Goal: Information Seeking & Learning: Check status

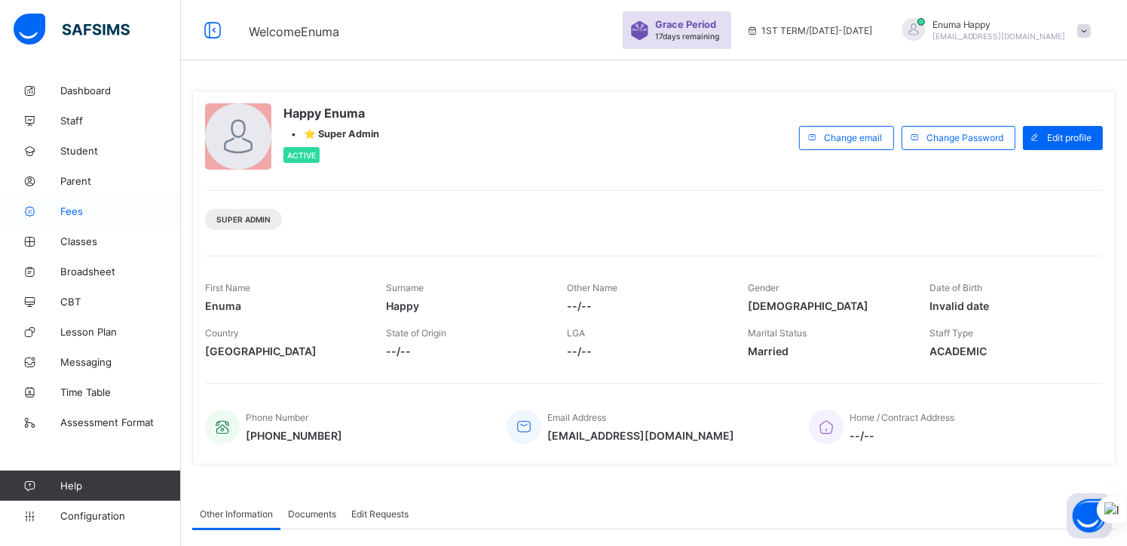
click at [72, 210] on span "Fees" at bounding box center [120, 211] width 121 height 12
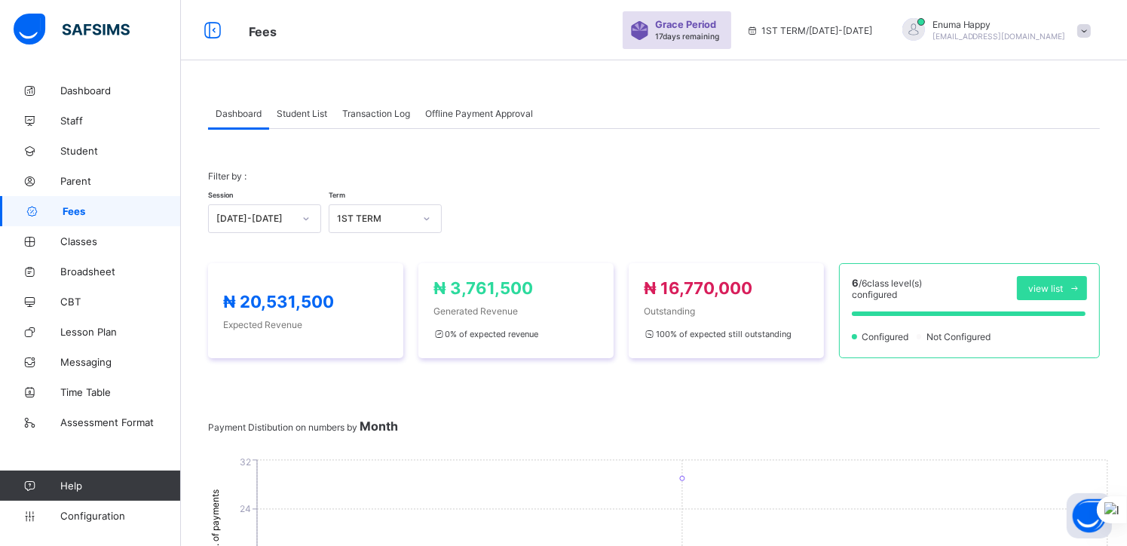
click at [302, 114] on span "Student List" at bounding box center [302, 113] width 51 height 11
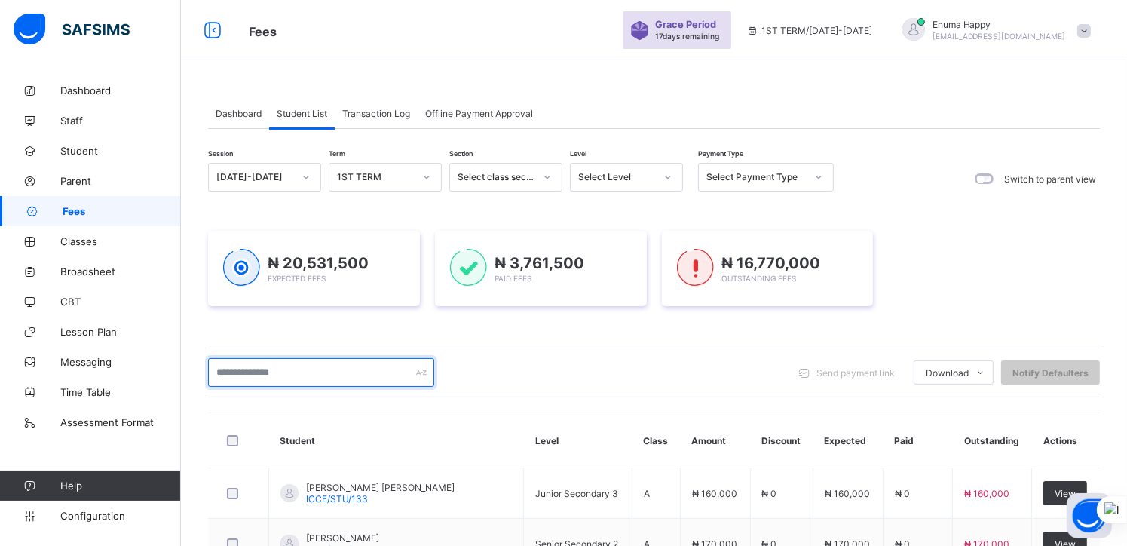
click at [274, 375] on input "text" at bounding box center [321, 372] width 226 height 29
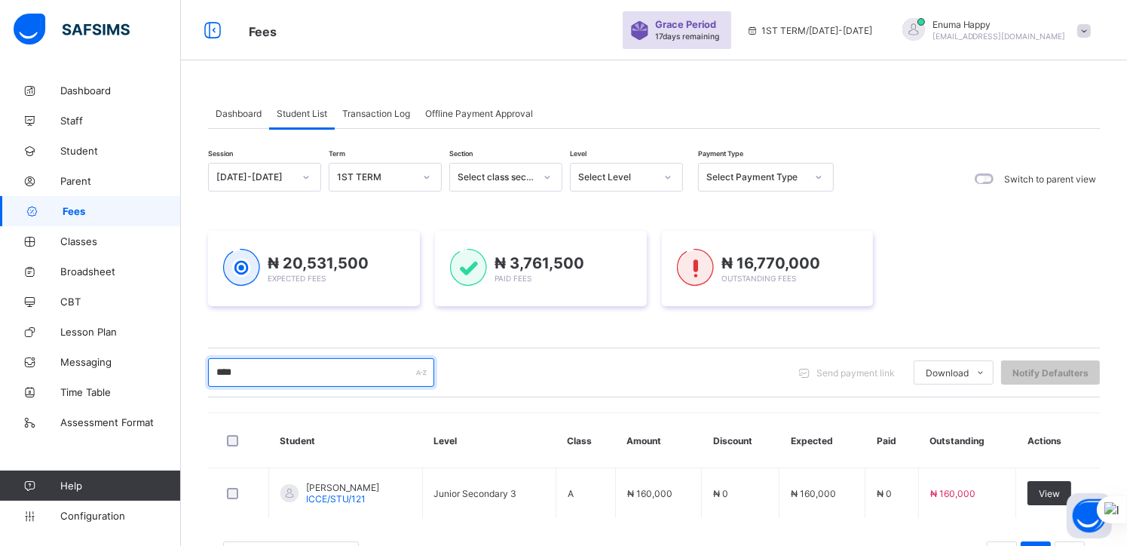
type input "****"
click at [534, 354] on div "**** Send payment link Download Students Payment Students Payment Status Studen…" at bounding box center [654, 373] width 892 height 50
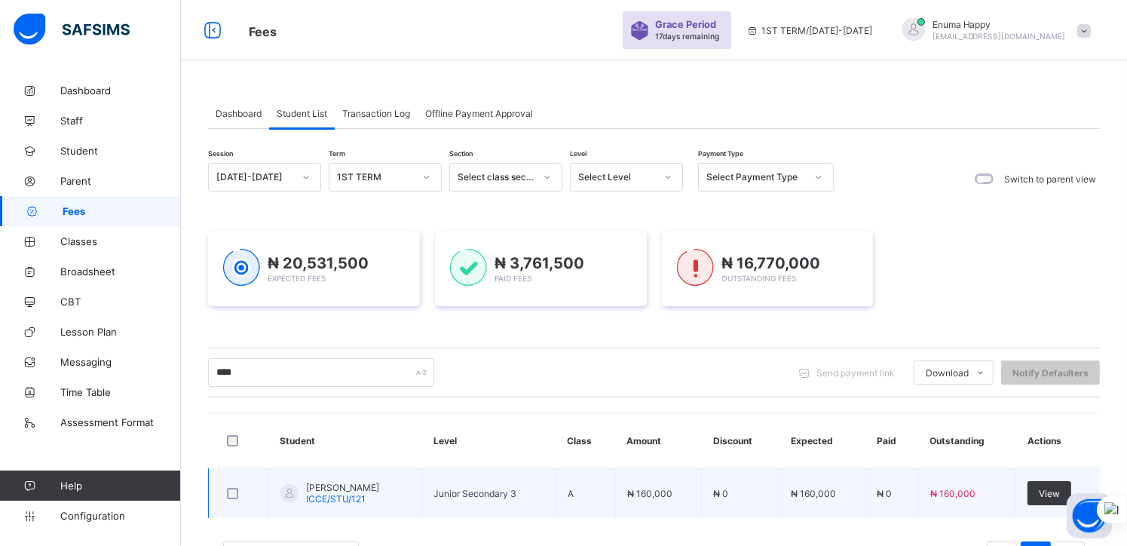
click at [350, 488] on span "Chizoba Ifeanyichukwu Bethel" at bounding box center [342, 487] width 73 height 11
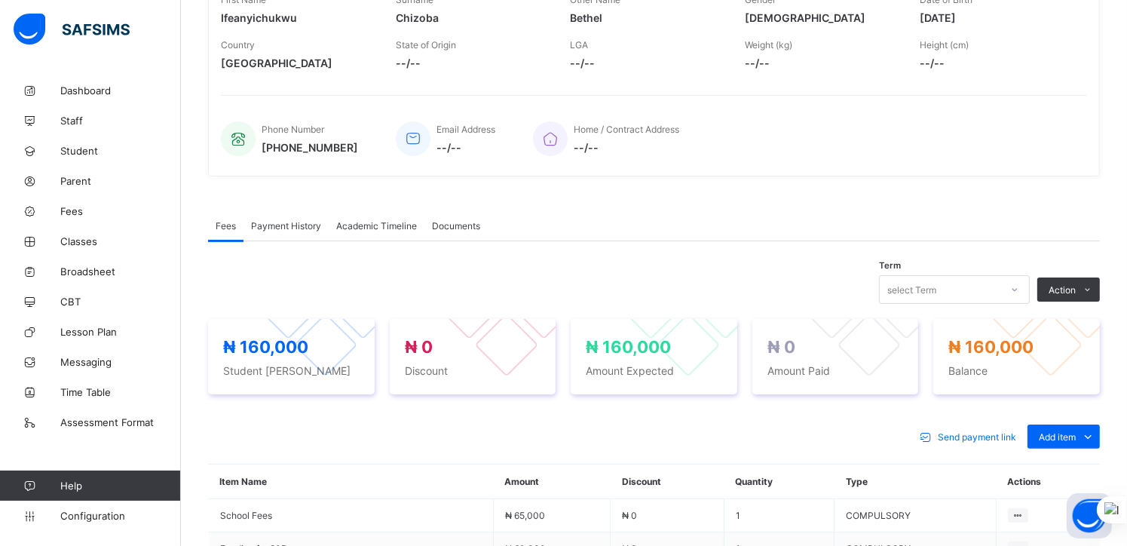
scroll to position [265, 0]
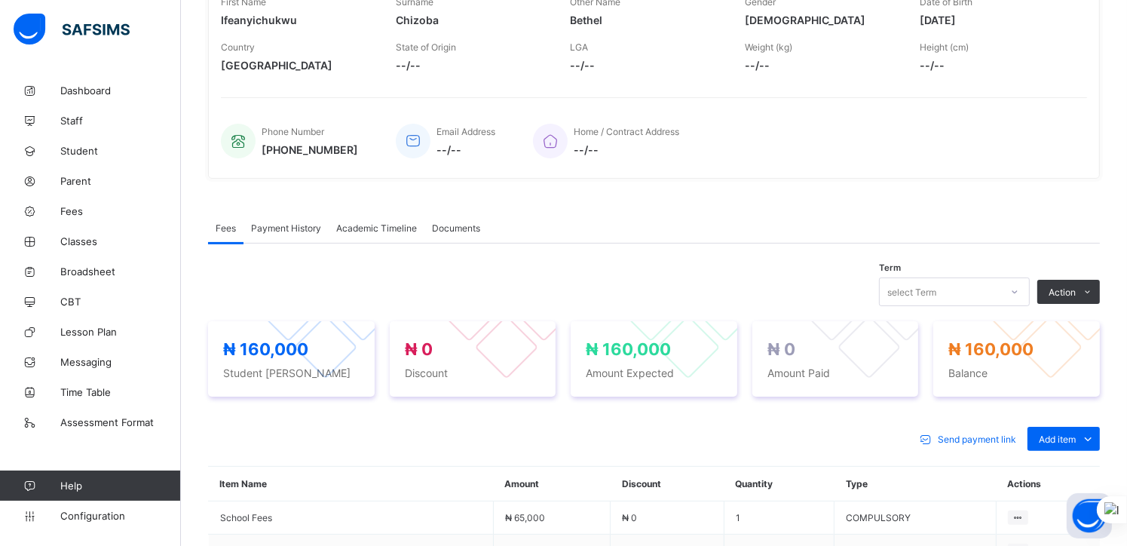
click at [280, 225] on span "Payment History" at bounding box center [286, 227] width 70 height 11
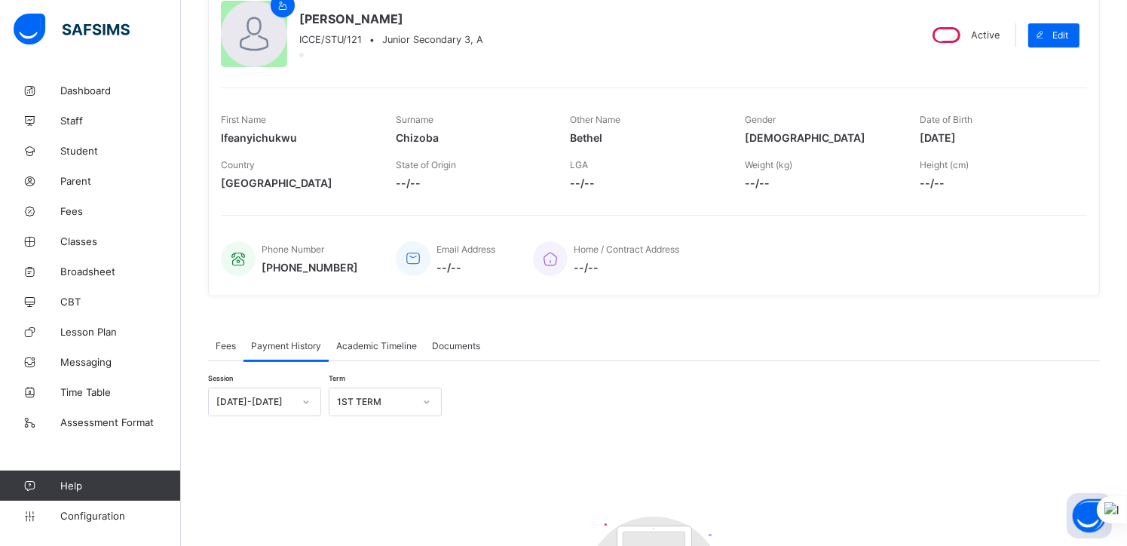
scroll to position [368, 0]
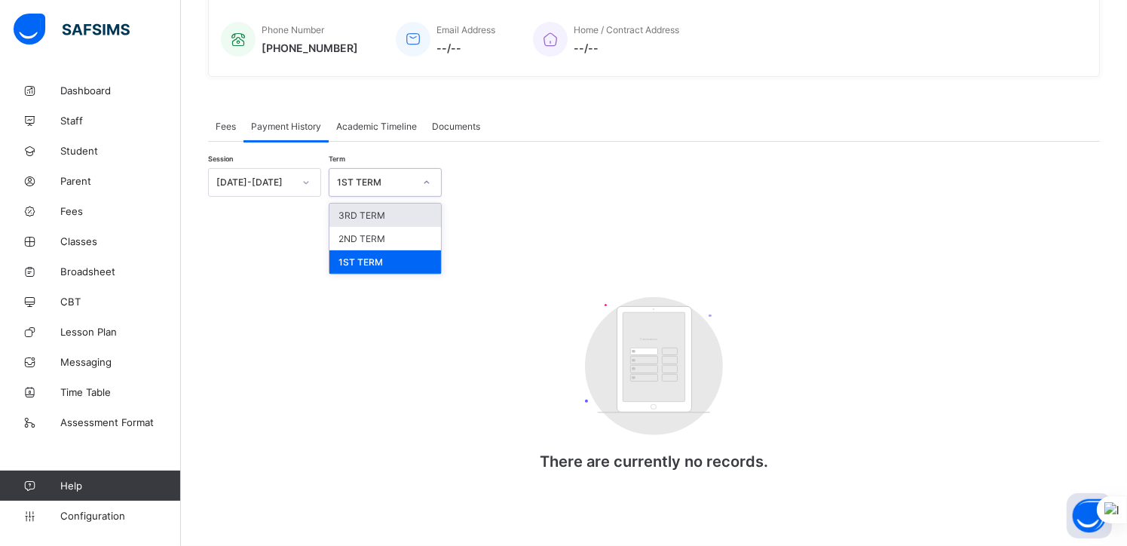
click at [421, 177] on div at bounding box center [427, 182] width 26 height 24
click at [365, 210] on div "3RD TERM" at bounding box center [386, 215] width 112 height 23
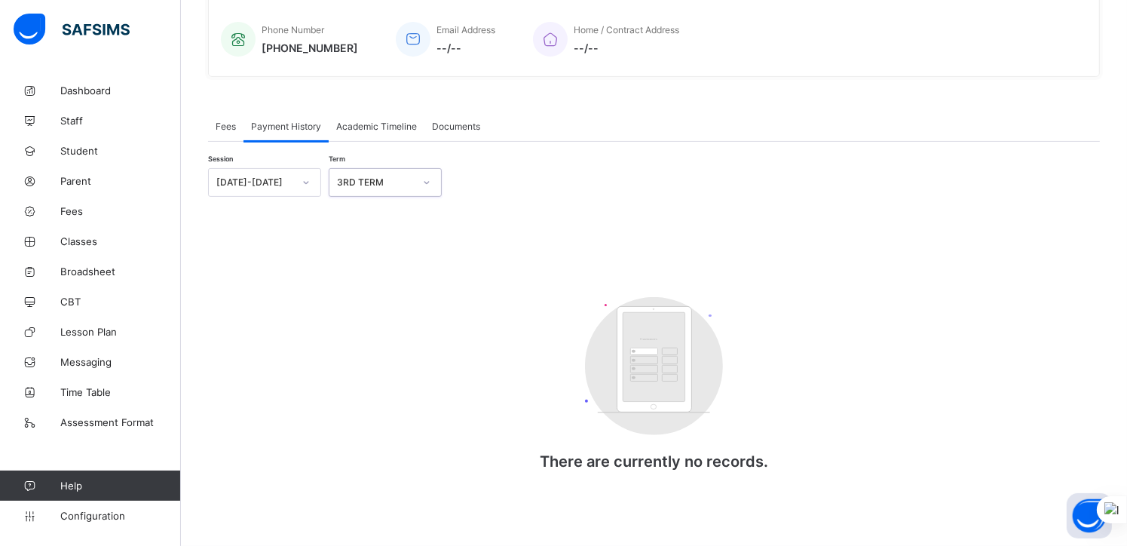
click at [435, 181] on div at bounding box center [427, 182] width 26 height 24
click at [376, 238] on div "2ND TERM" at bounding box center [386, 238] width 112 height 23
click at [303, 180] on icon at bounding box center [306, 182] width 9 height 15
click at [261, 235] on div "2024-2025" at bounding box center [265, 238] width 112 height 23
click at [400, 185] on div "Select term" at bounding box center [371, 182] width 83 height 21
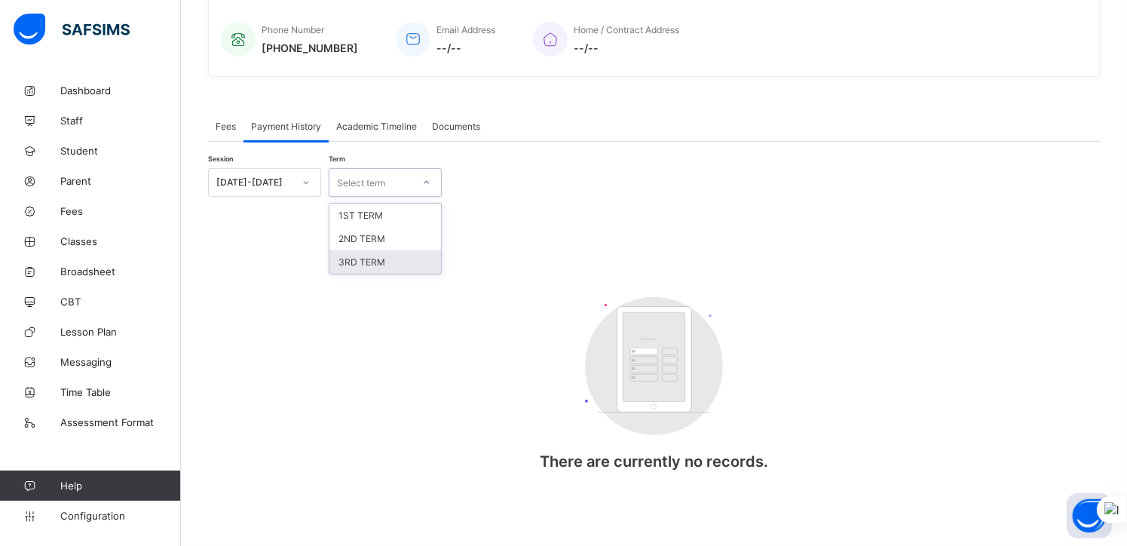
click at [364, 259] on div "3RD TERM" at bounding box center [386, 261] width 112 height 23
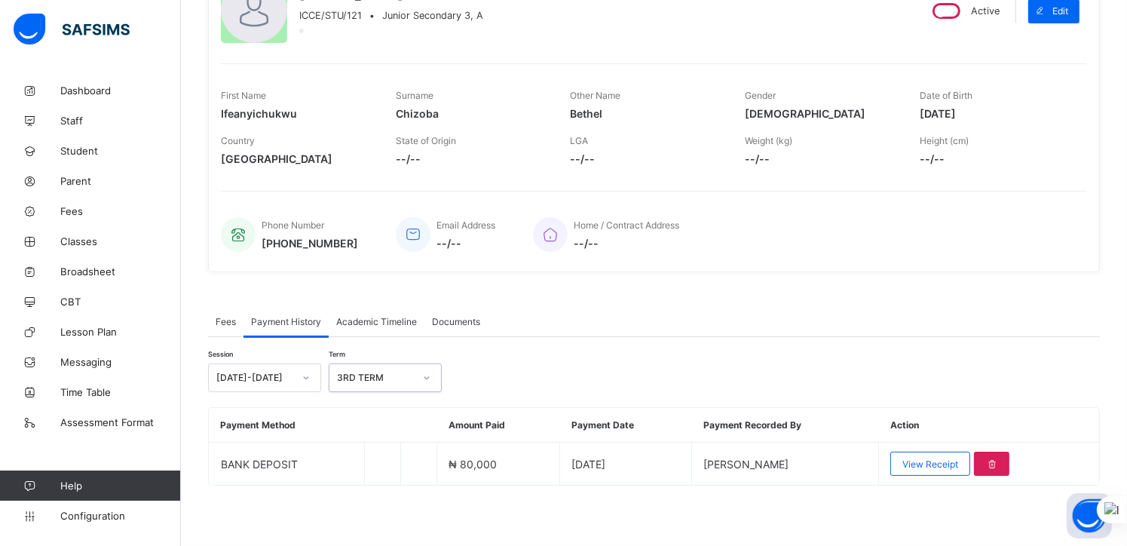
scroll to position [171, 0]
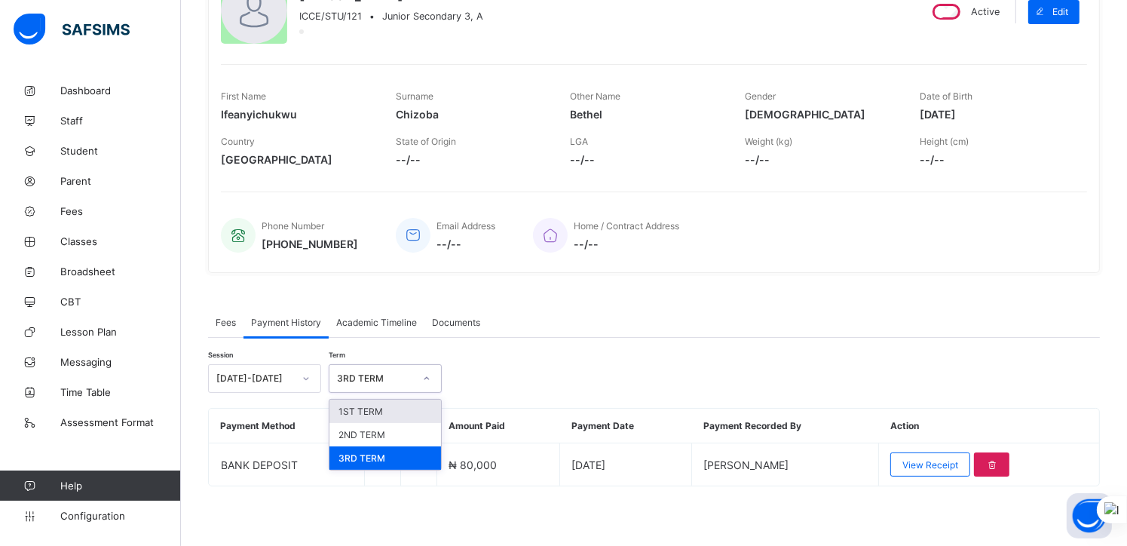
click at [419, 379] on div at bounding box center [427, 378] width 26 height 24
click at [368, 436] on div "2ND TERM" at bounding box center [386, 434] width 112 height 23
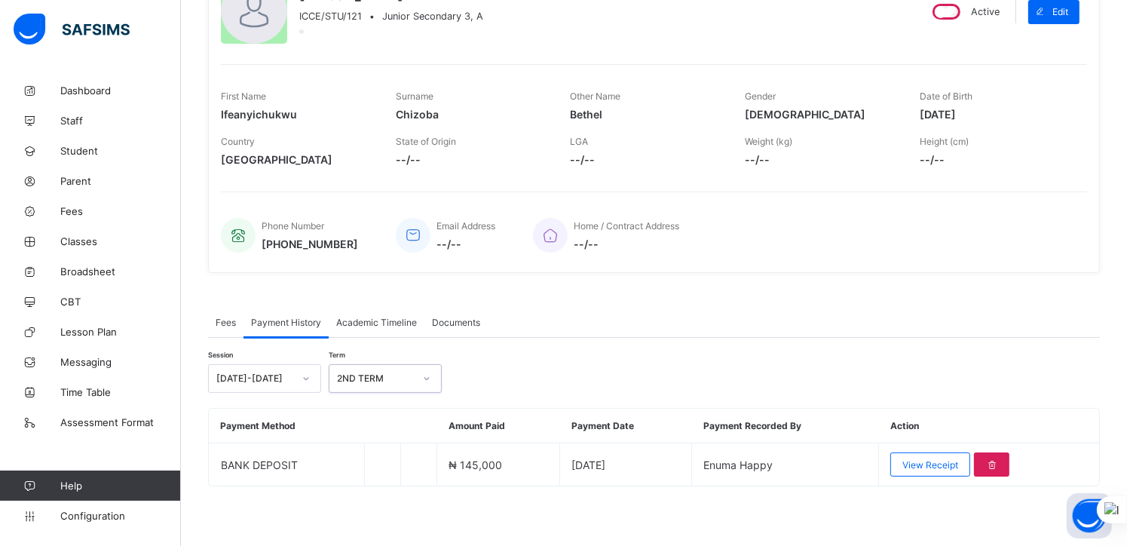
click at [304, 379] on icon at bounding box center [306, 378] width 9 height 15
click at [264, 431] on div "2024-2025" at bounding box center [265, 434] width 112 height 23
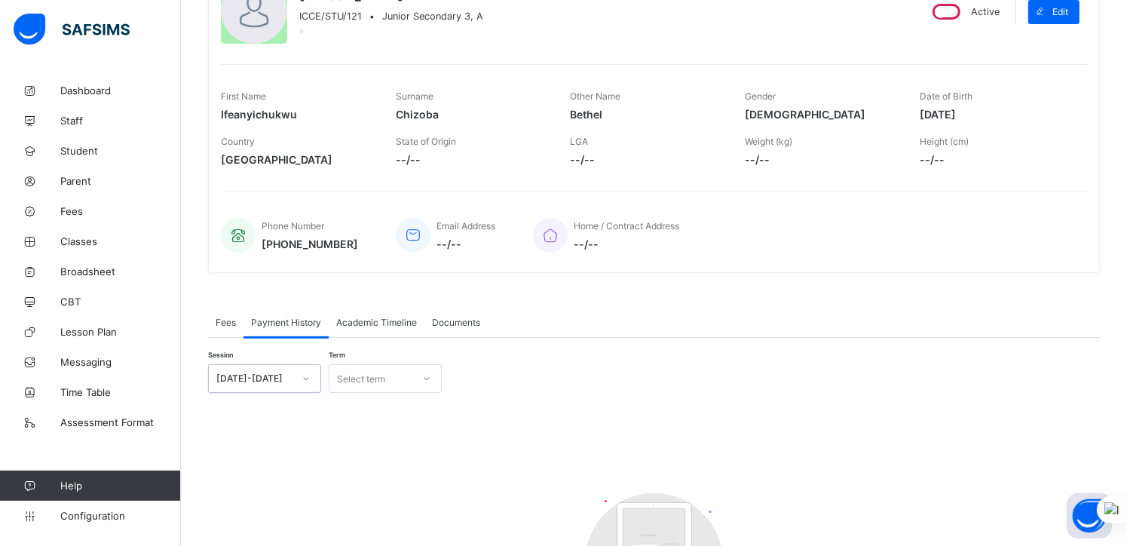
click at [407, 377] on div "Select term" at bounding box center [371, 378] width 83 height 21
click at [373, 437] on div "2ND TERM" at bounding box center [386, 434] width 112 height 23
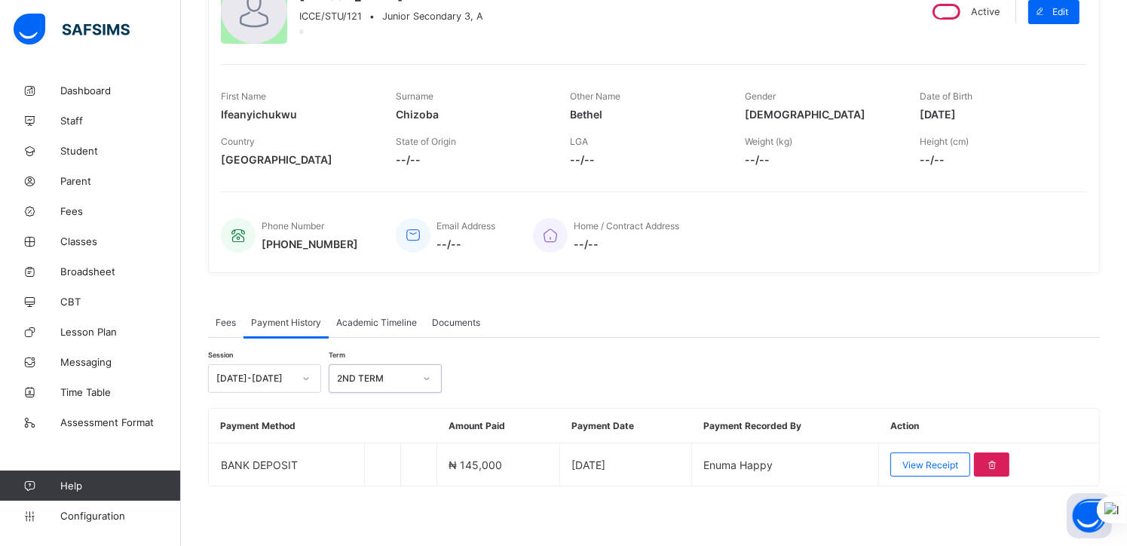
scroll to position [0, 0]
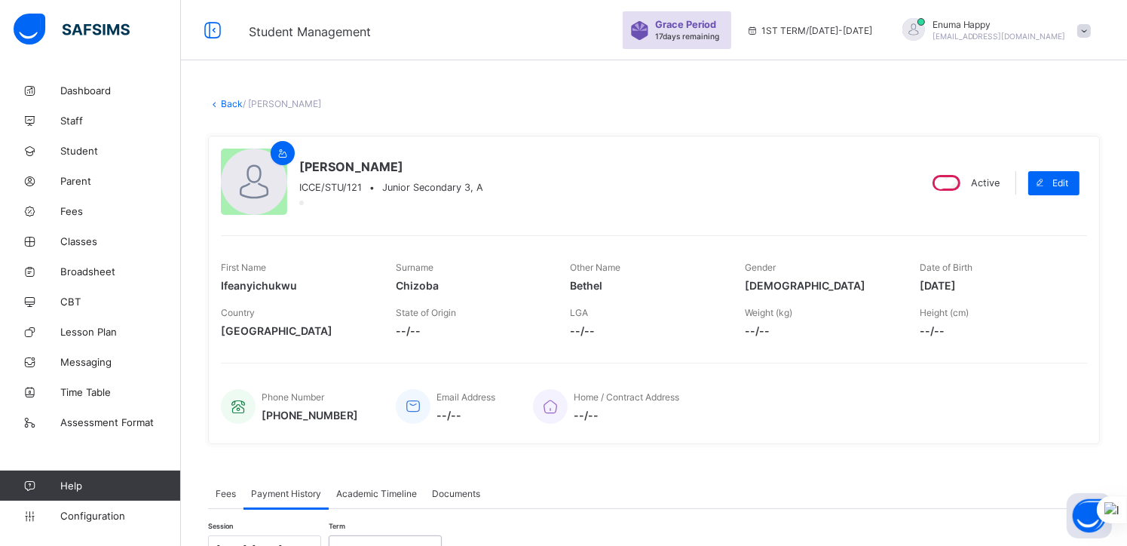
click at [1091, 32] on span at bounding box center [1084, 31] width 14 height 14
click at [1031, 169] on span "Logout" at bounding box center [1042, 173] width 100 height 17
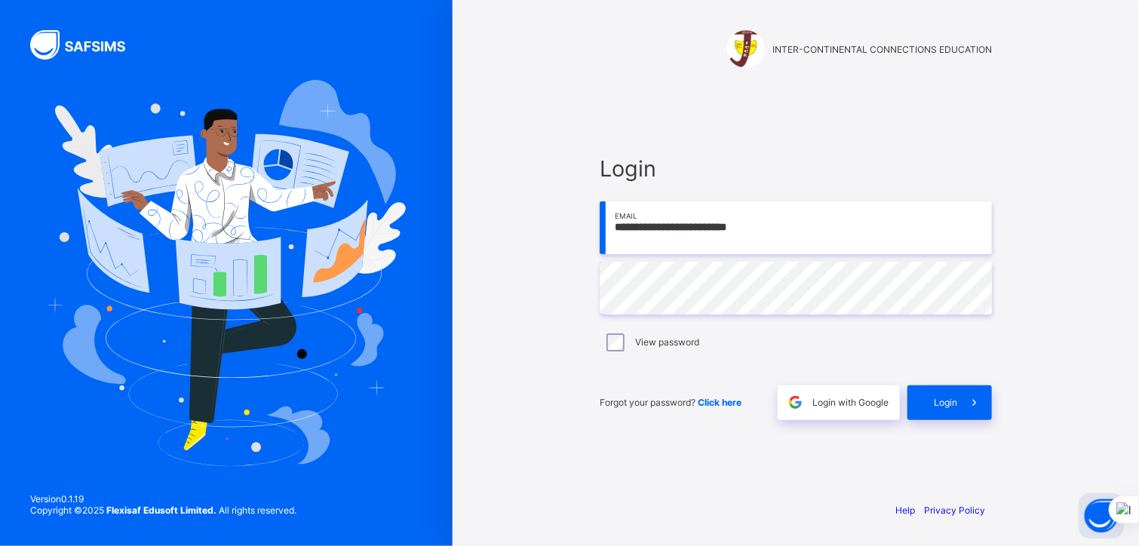
click at [783, 232] on input "**********" at bounding box center [795, 227] width 392 height 53
paste input "email"
type input "**********"
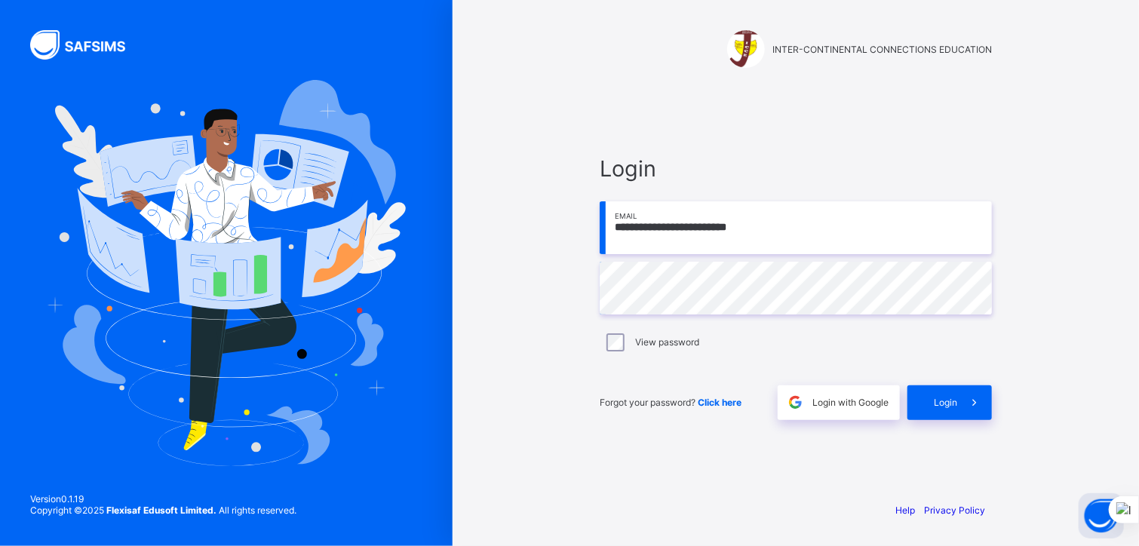
click at [1110, 332] on div "**********" at bounding box center [795, 273] width 686 height 546
click at [946, 400] on span "Login" at bounding box center [944, 402] width 23 height 11
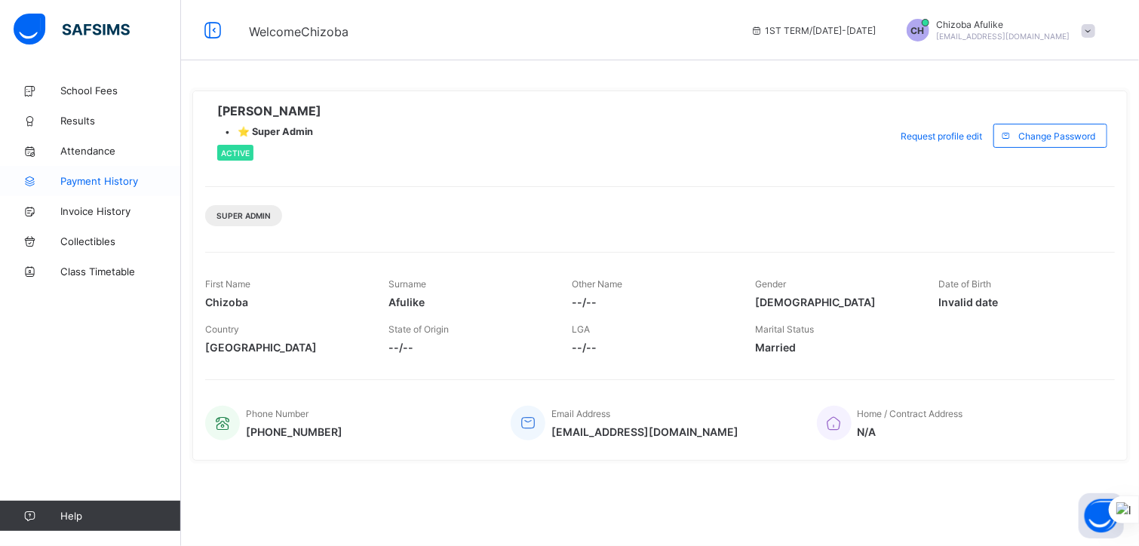
click at [78, 175] on span "Payment History" at bounding box center [120, 181] width 121 height 12
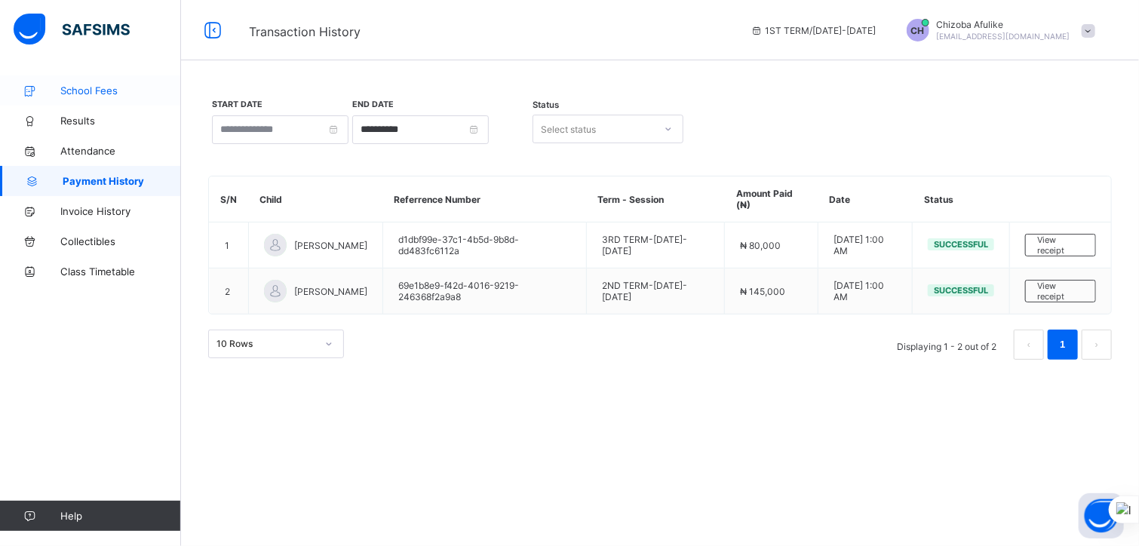
click at [77, 93] on span "School Fees" at bounding box center [120, 90] width 121 height 12
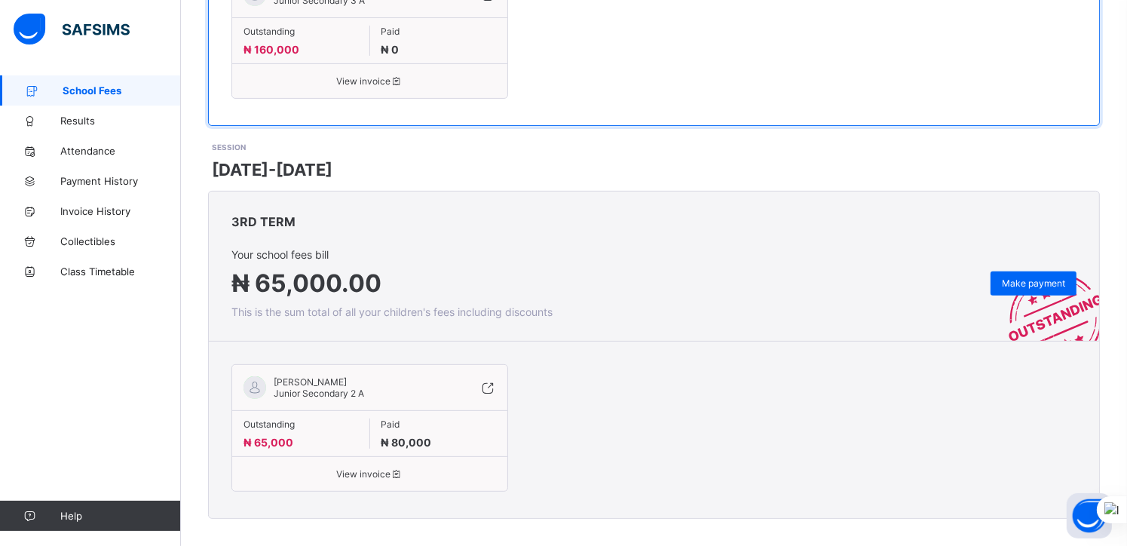
scroll to position [490, 0]
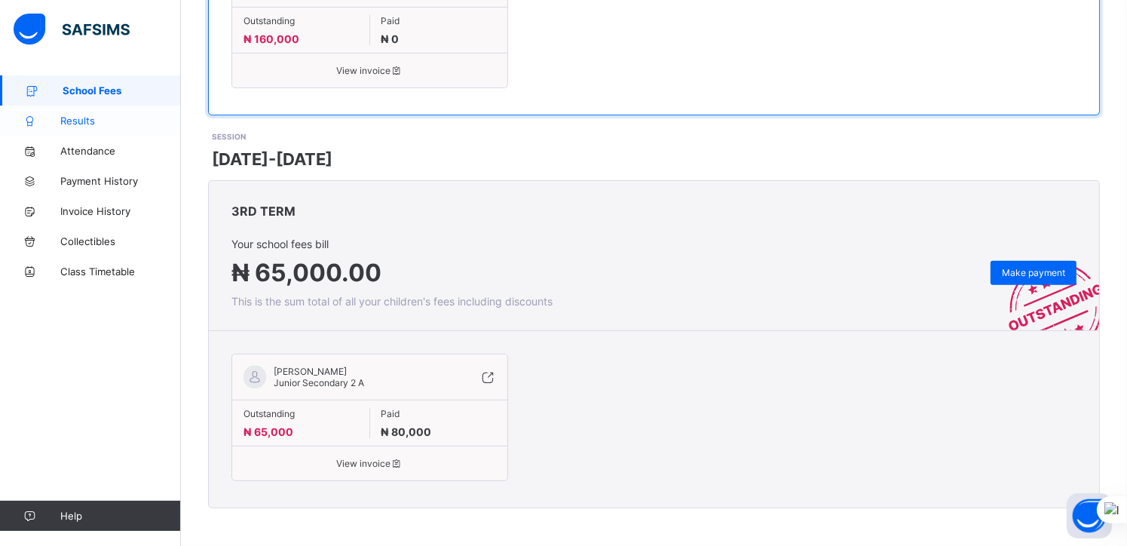
click at [79, 121] on span "Results" at bounding box center [120, 121] width 121 height 12
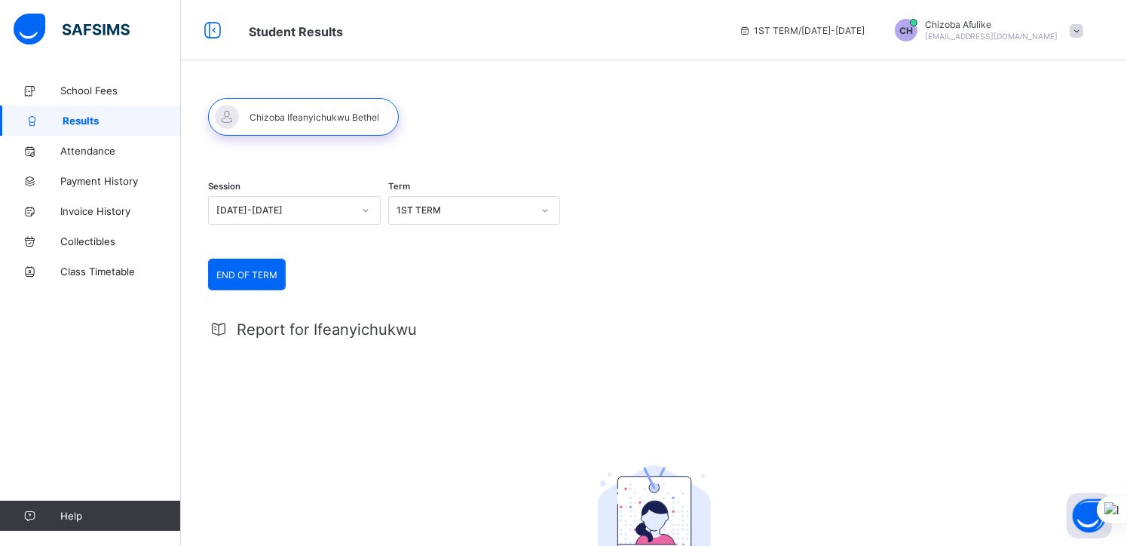
click at [1084, 35] on span at bounding box center [1077, 31] width 14 height 14
click at [1031, 152] on span "Logout" at bounding box center [1035, 147] width 100 height 17
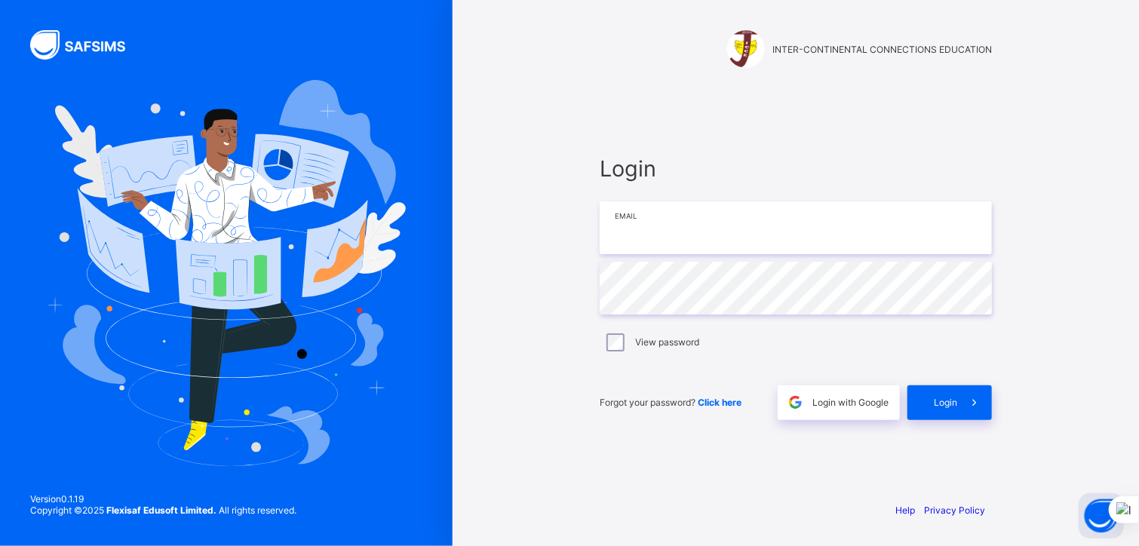
type input "**********"
click at [947, 398] on span "Login" at bounding box center [944, 402] width 23 height 11
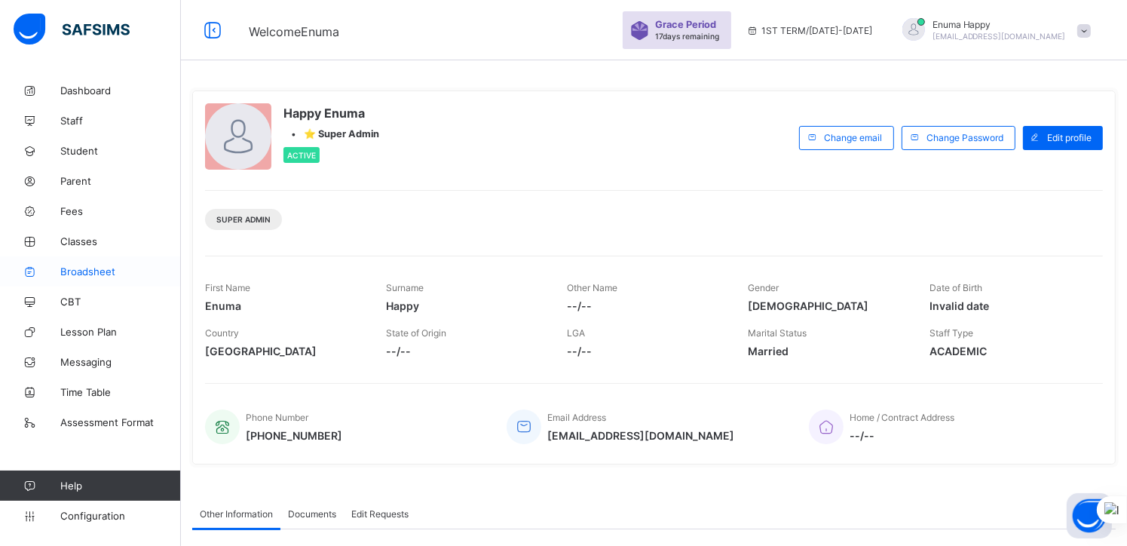
click at [81, 271] on span "Broadsheet" at bounding box center [120, 271] width 121 height 12
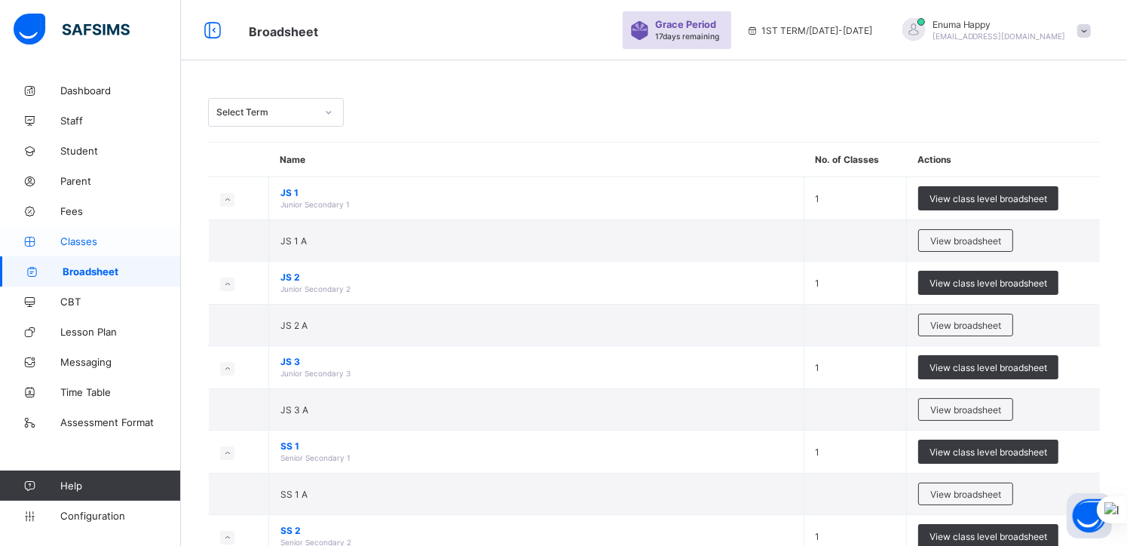
click at [78, 244] on span "Classes" at bounding box center [120, 241] width 121 height 12
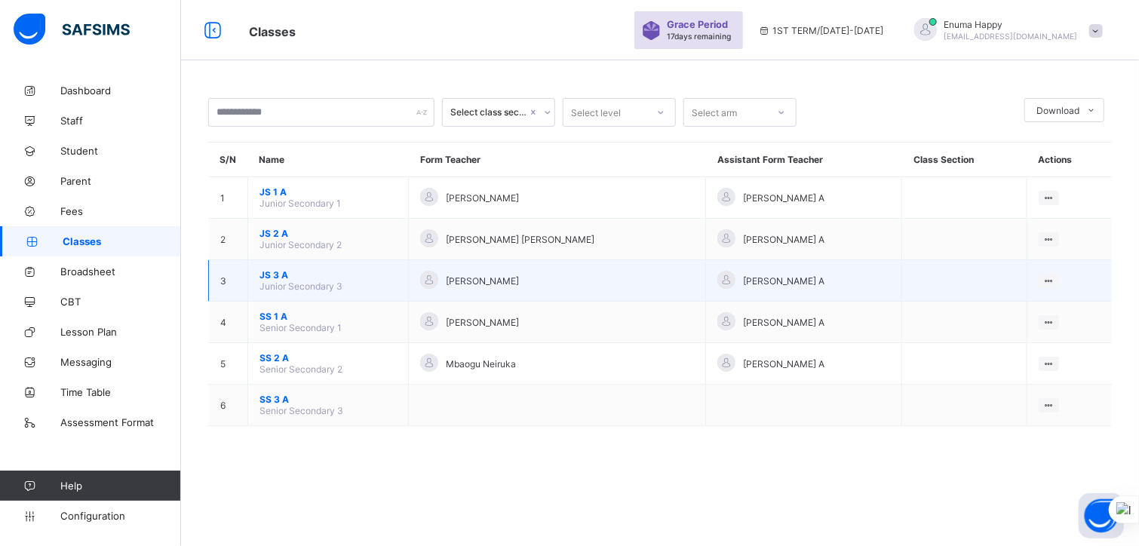
click at [268, 271] on span "JS 3 A" at bounding box center [327, 274] width 137 height 11
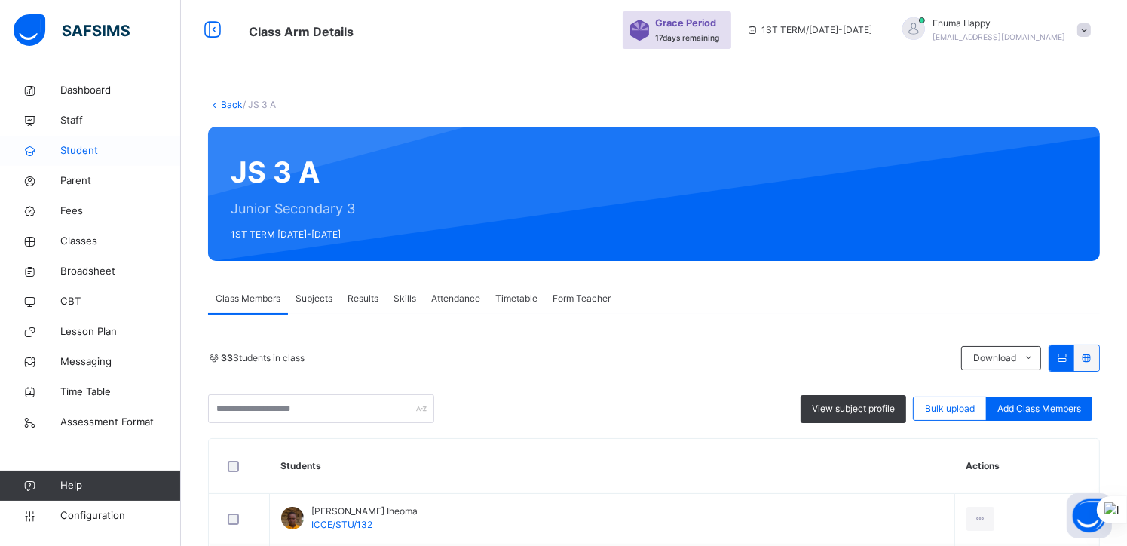
click at [72, 151] on span "Student" at bounding box center [120, 150] width 121 height 15
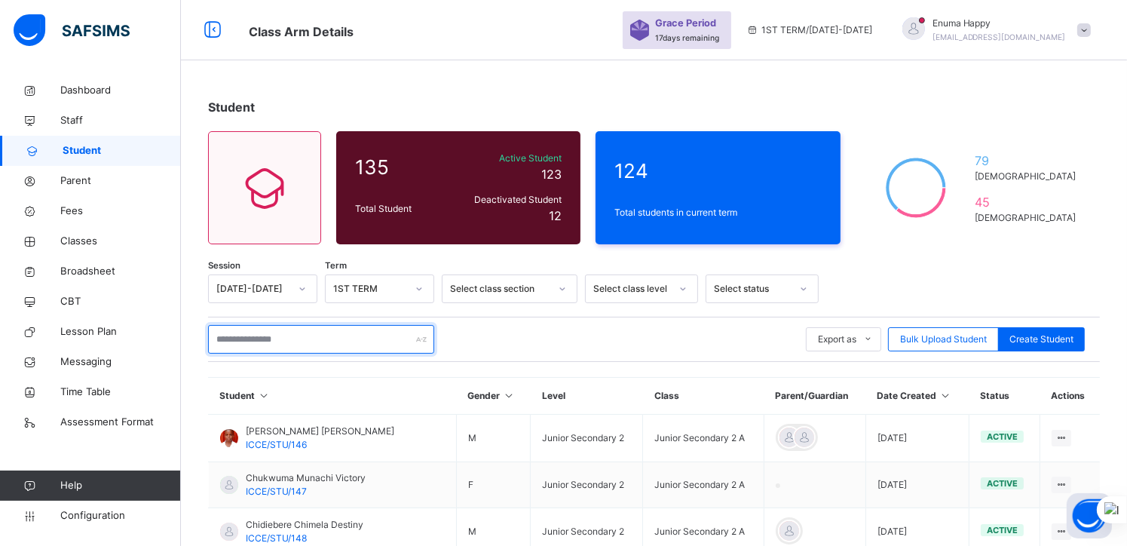
click at [282, 343] on input "text" at bounding box center [321, 339] width 226 height 29
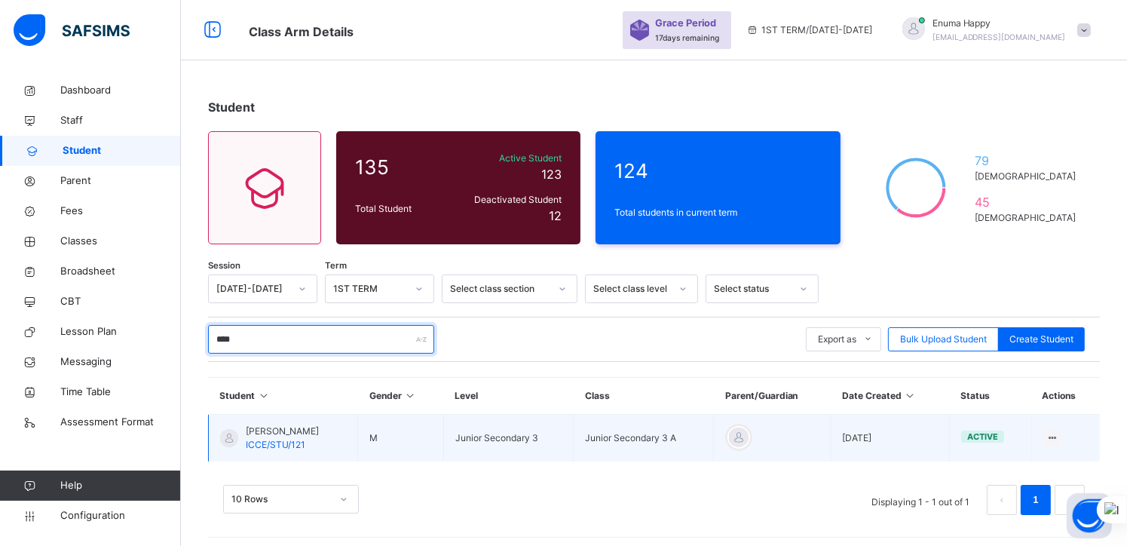
type input "****"
click at [282, 430] on span "Chizoba Ifeanyichukwu Bethel" at bounding box center [282, 432] width 73 height 14
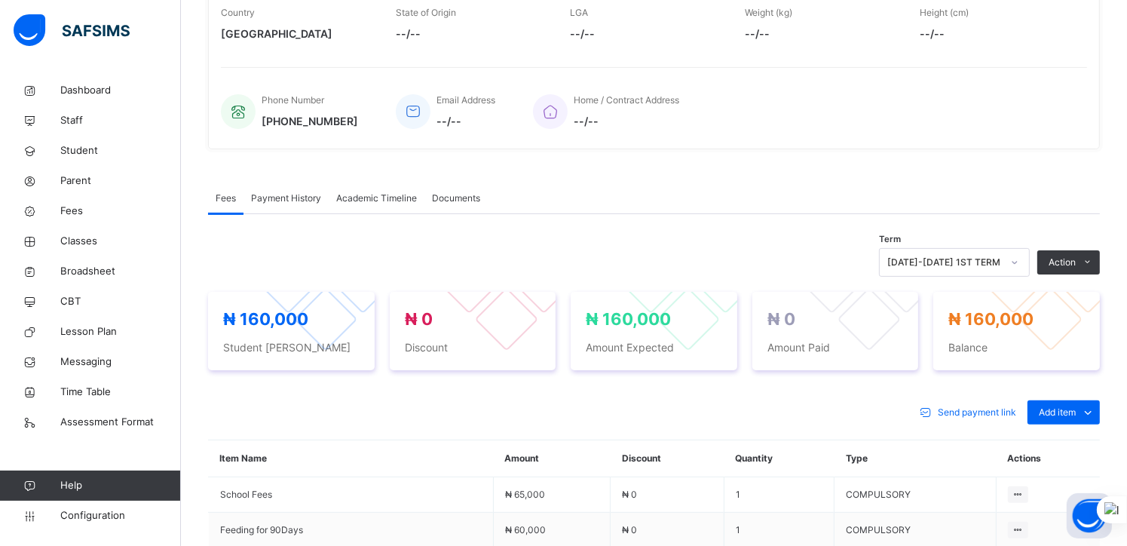
scroll to position [330, 0]
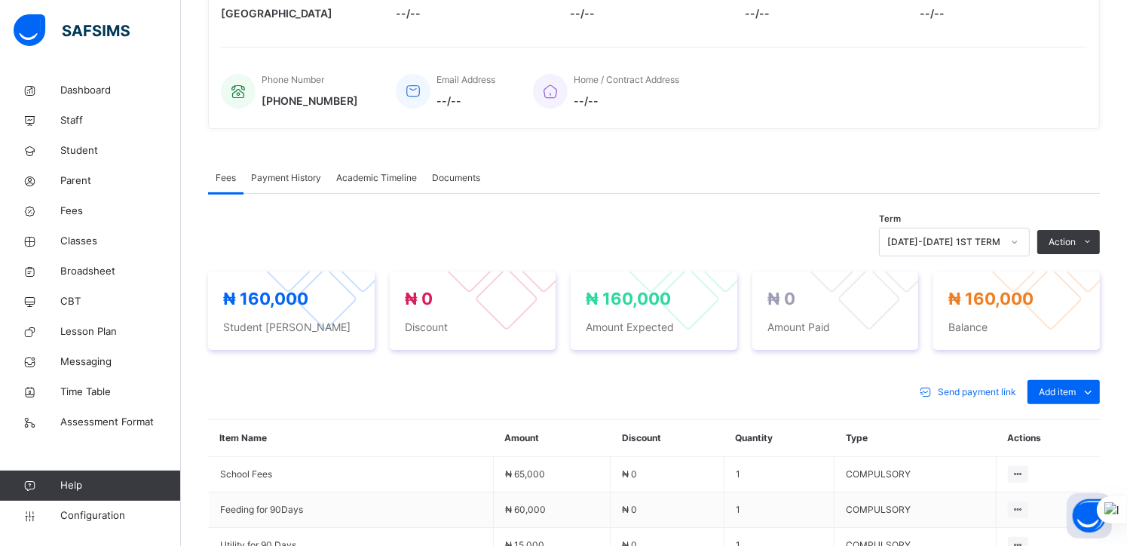
click at [354, 168] on div "Academic Timeline" at bounding box center [377, 178] width 96 height 30
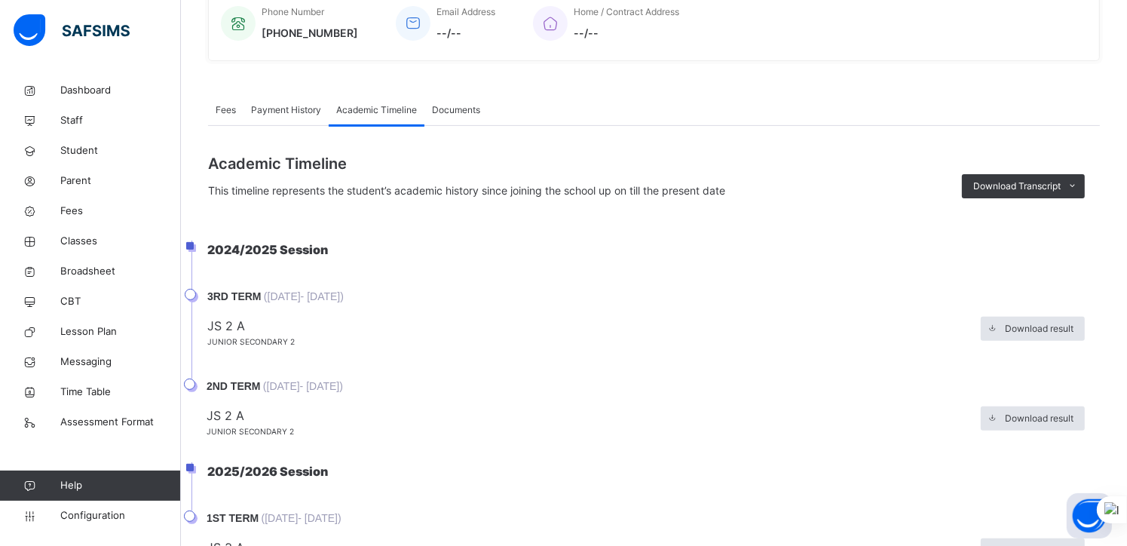
scroll to position [468, 0]
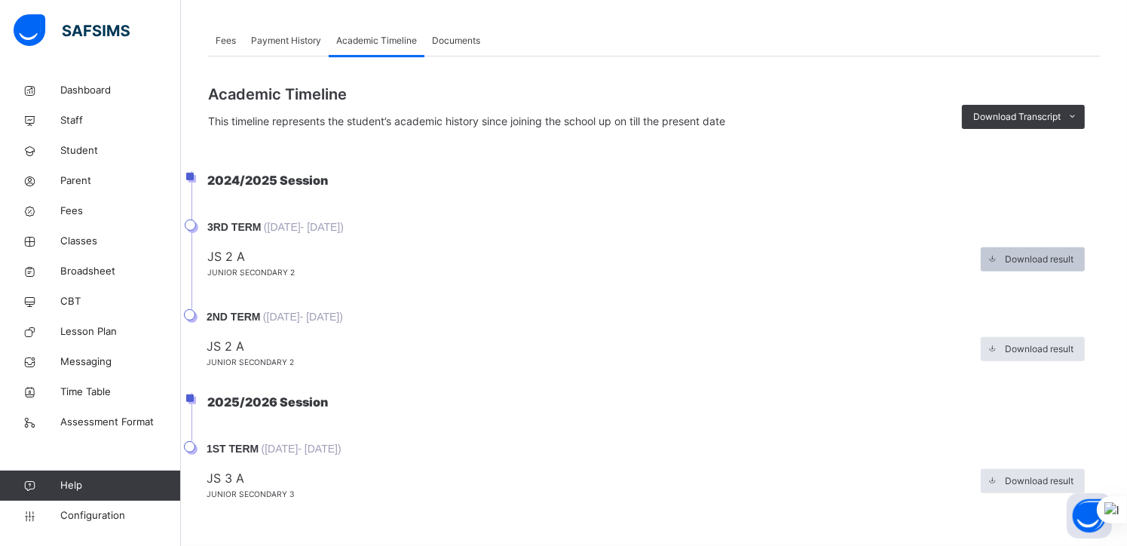
click at [1029, 259] on span "Download result" at bounding box center [1039, 260] width 69 height 14
click at [1042, 350] on span "Download result" at bounding box center [1039, 349] width 69 height 14
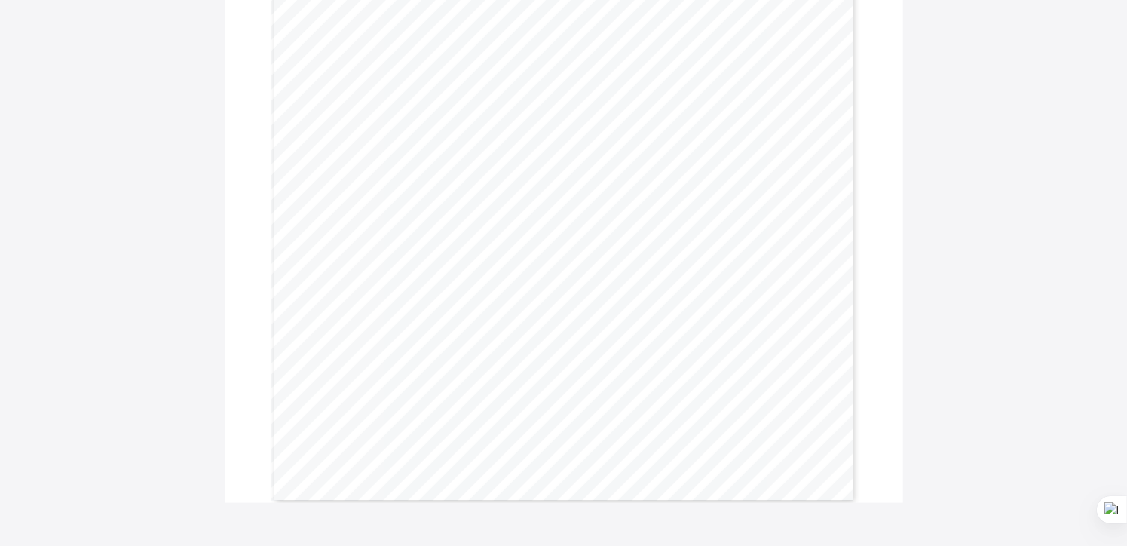
scroll to position [492, 0]
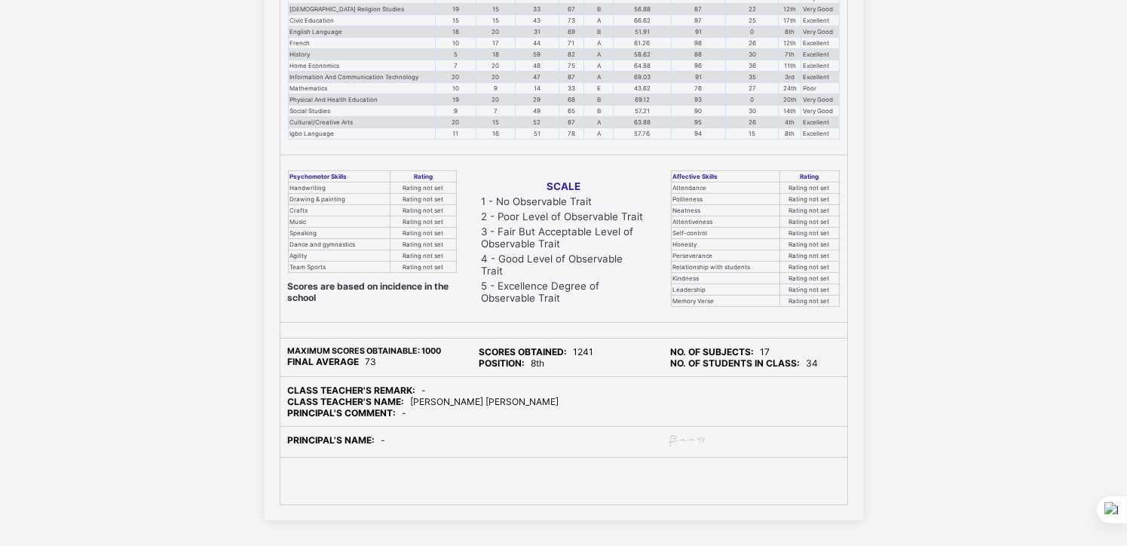
scroll to position [418, 0]
